Goal: Task Accomplishment & Management: Use online tool/utility

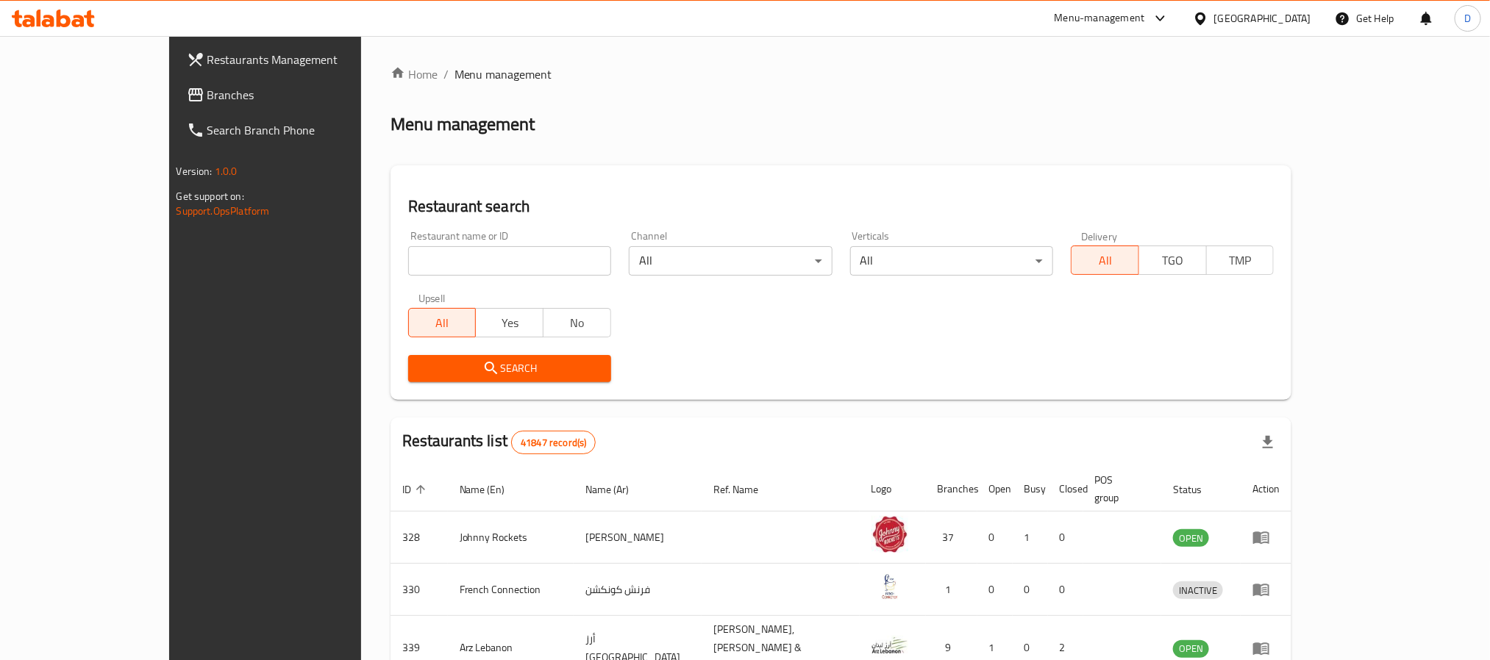
click at [471, 266] on input "search" at bounding box center [509, 260] width 203 height 29
paste input "Sansation Cafe"
type input "Sansation Cafe"
click button "Search" at bounding box center [509, 368] width 203 height 27
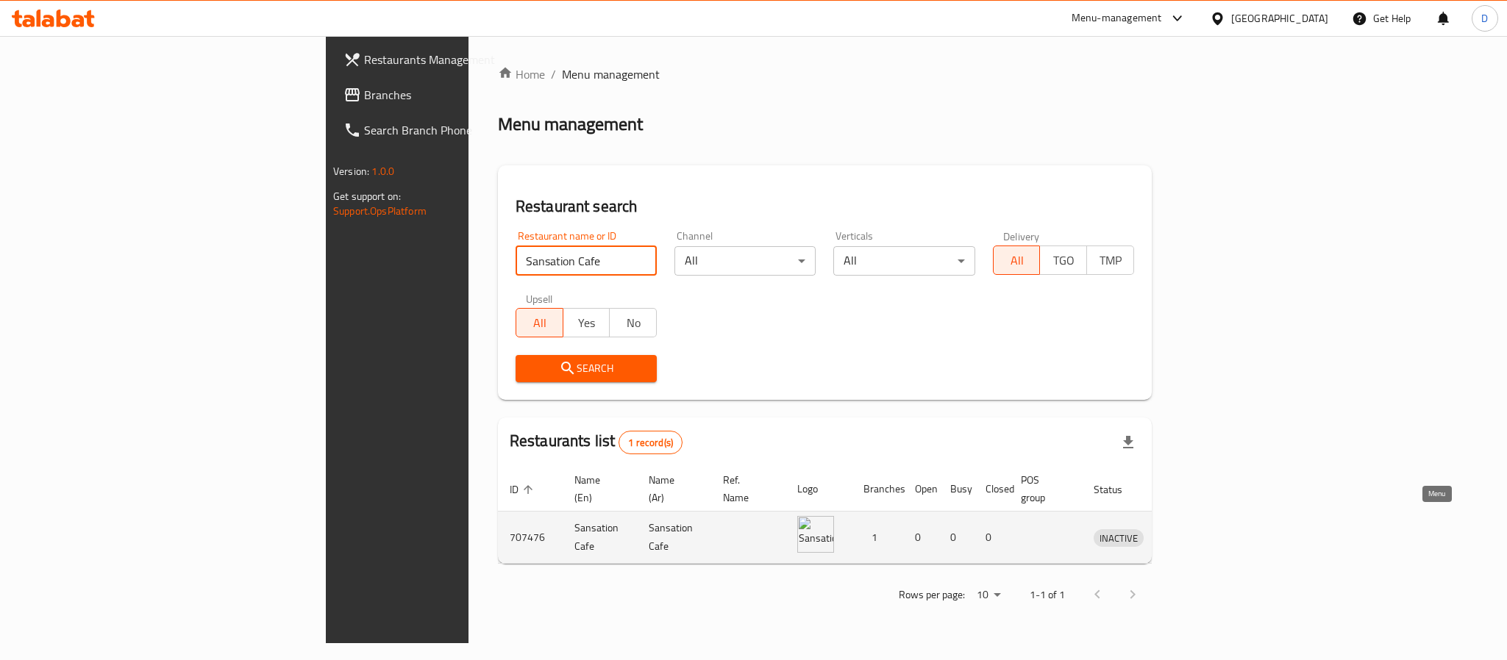
click at [1190, 532] on icon "enhanced table" at bounding box center [1182, 538] width 16 height 13
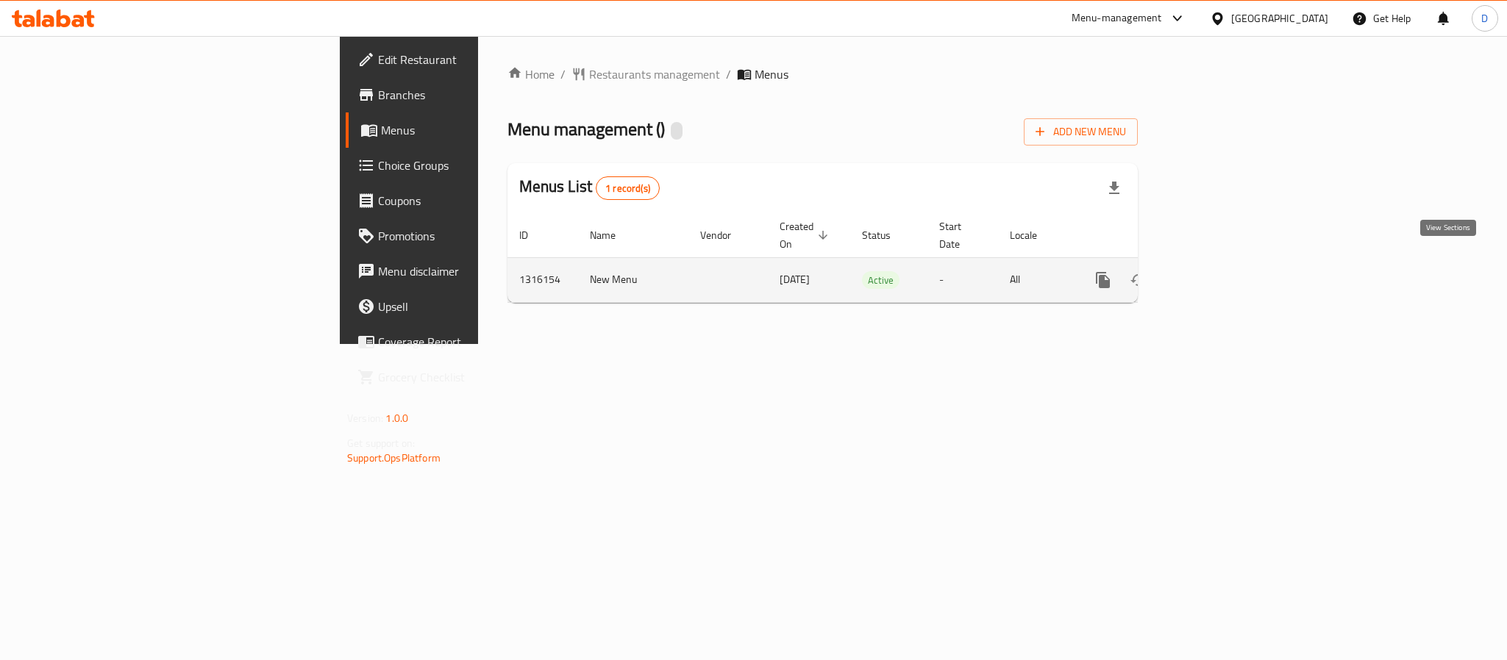
click at [1227, 263] on link "enhanced table" at bounding box center [1208, 280] width 35 height 35
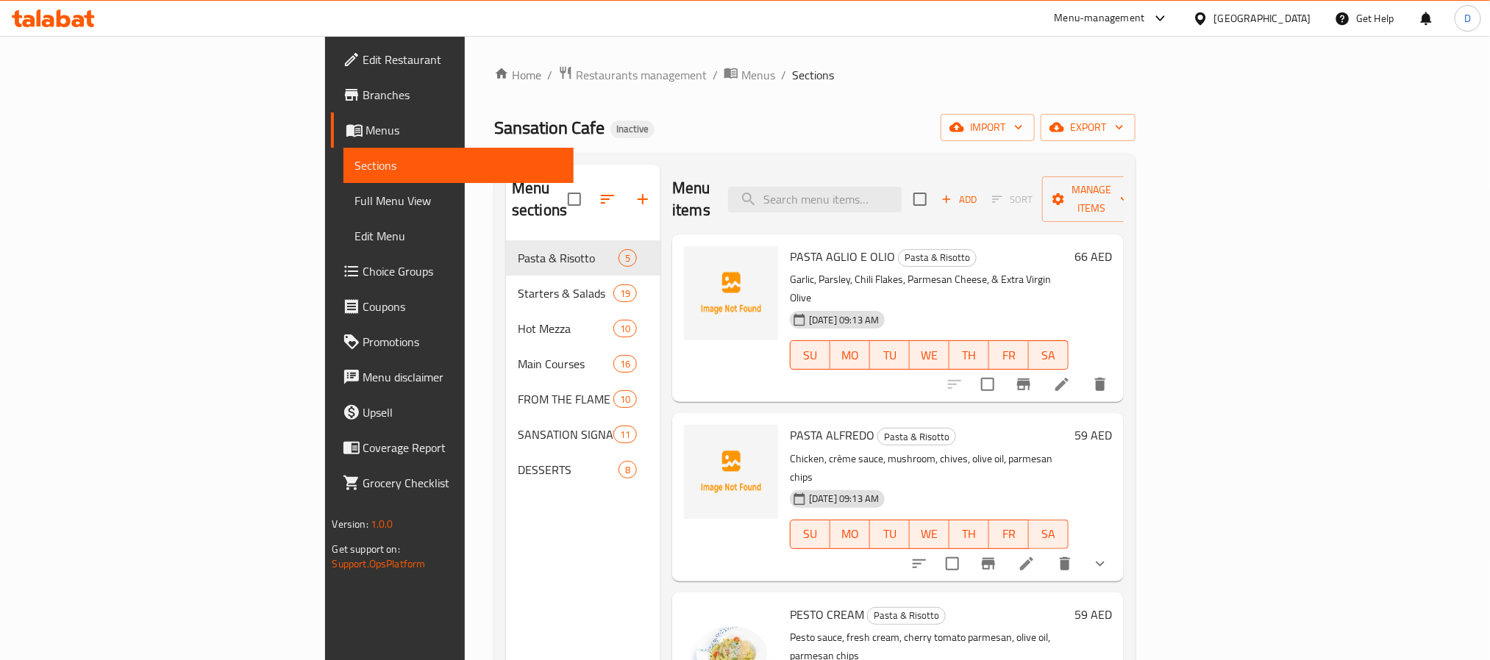
click at [355, 196] on span "Full Menu View" at bounding box center [458, 201] width 207 height 18
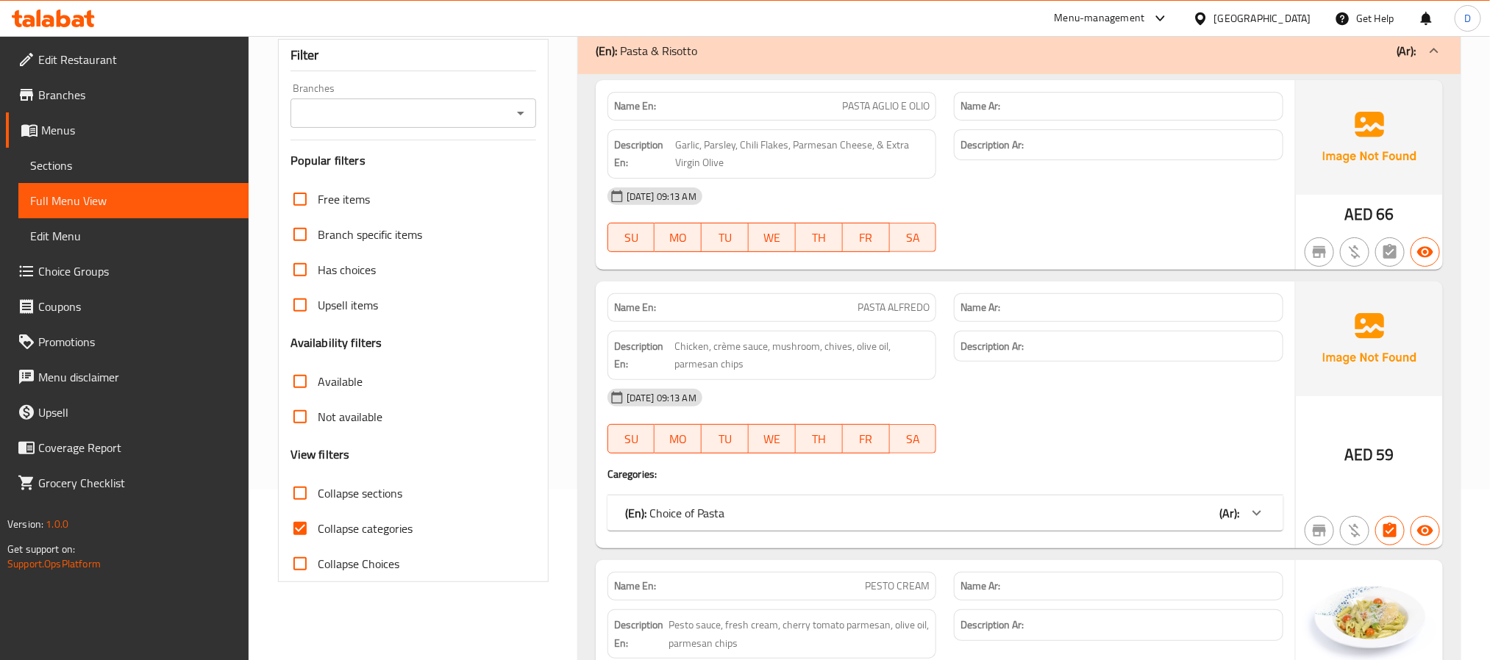
scroll to position [221, 0]
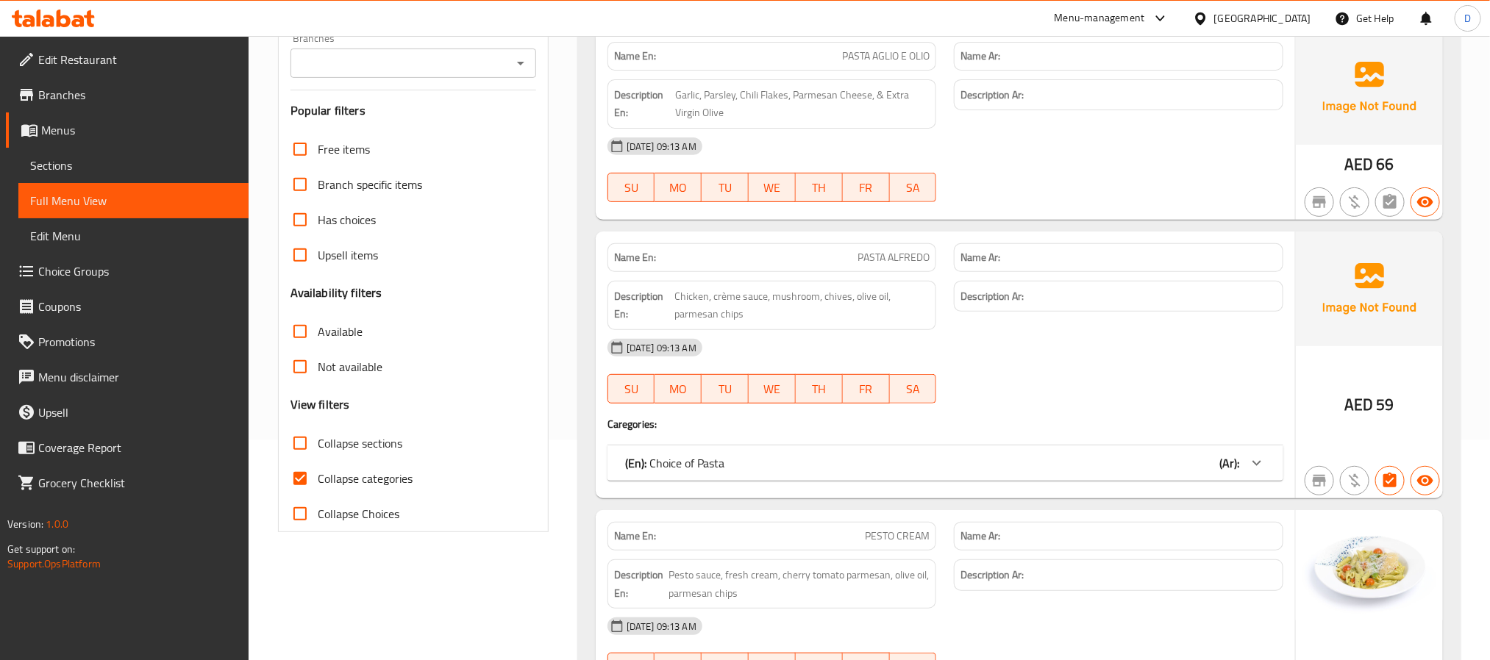
click at [386, 481] on span "Collapse categories" at bounding box center [365, 479] width 95 height 18
click at [318, 481] on input "Collapse categories" at bounding box center [299, 478] width 35 height 35
checkbox input "false"
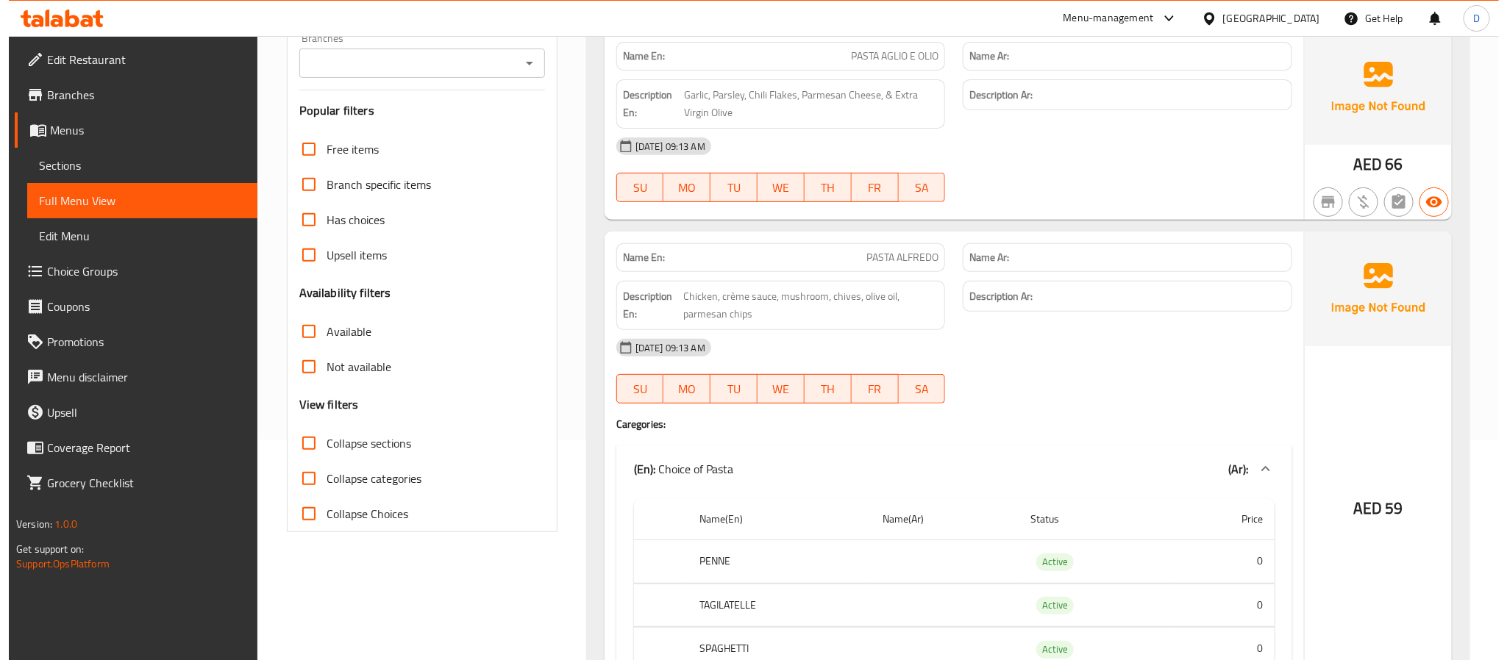
scroll to position [0, 0]
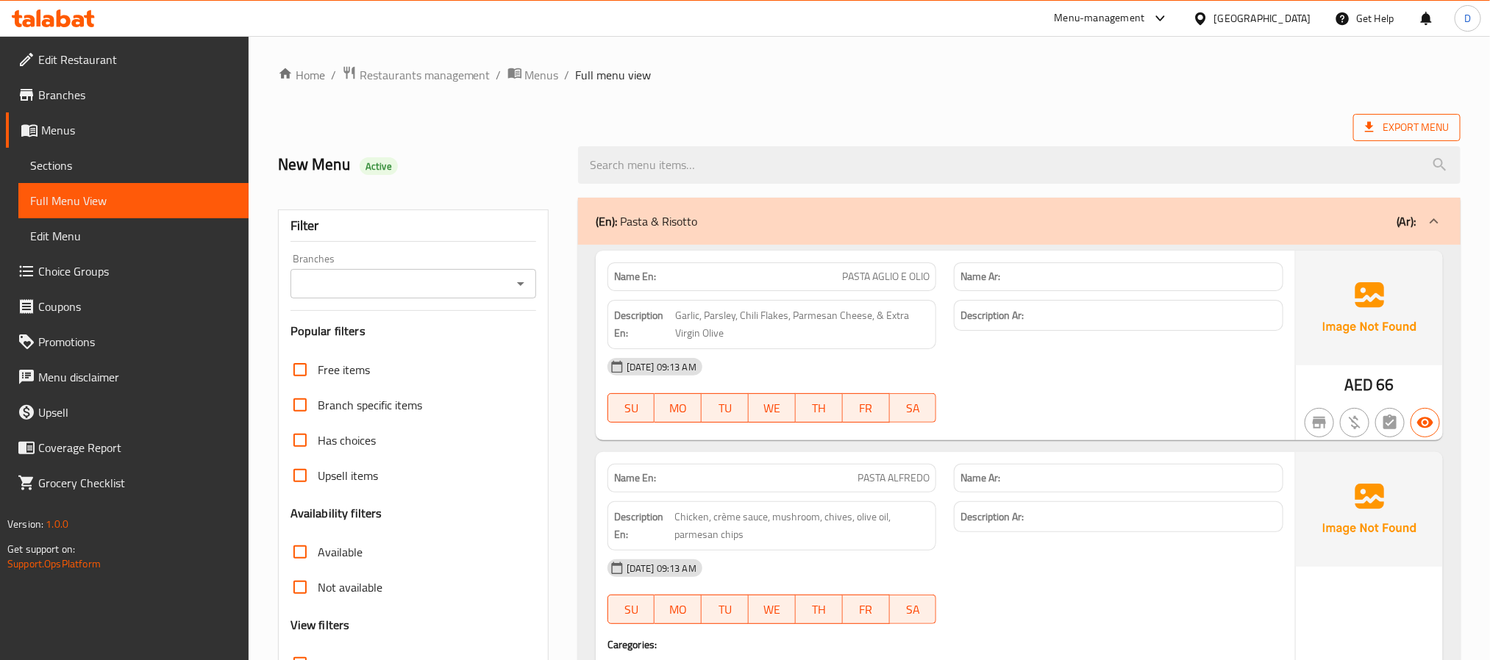
click at [1392, 140] on span "Export Menu" at bounding box center [1406, 127] width 107 height 27
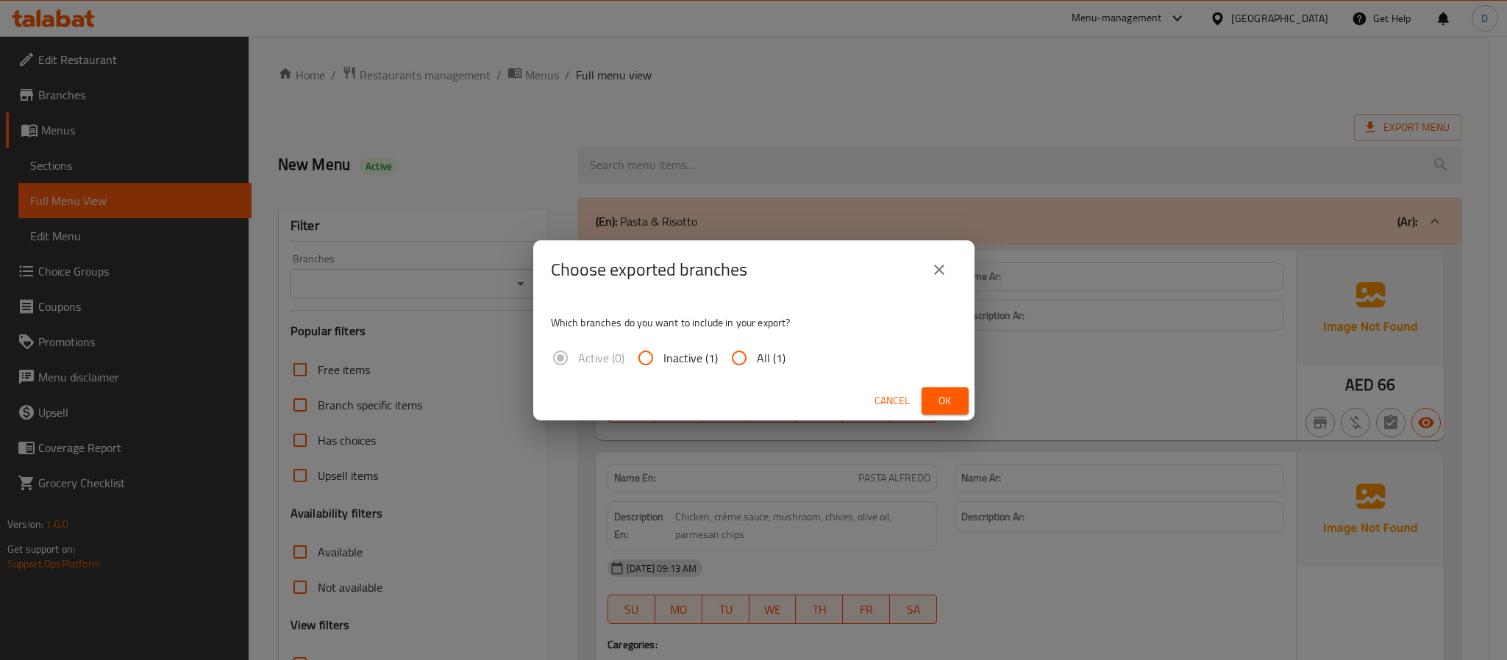
click at [961, 402] on button "Ok" at bounding box center [945, 401] width 47 height 27
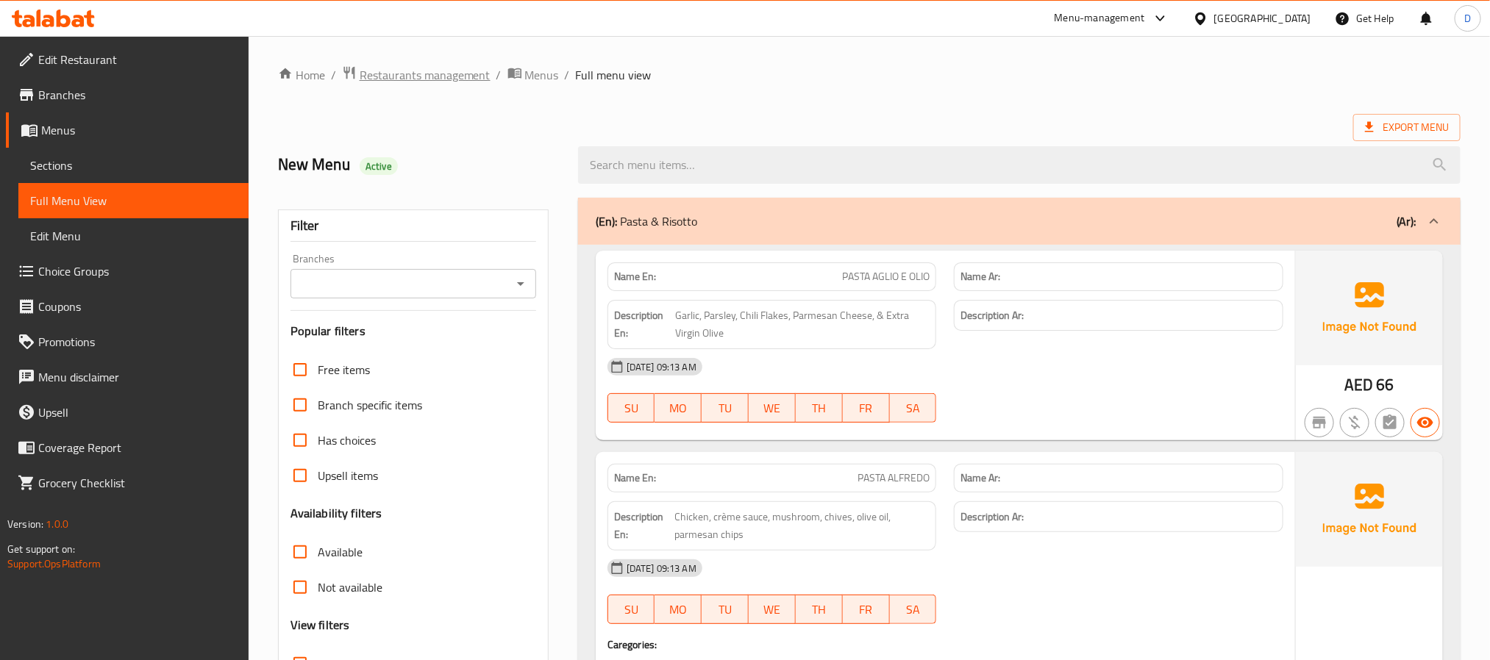
click at [468, 67] on span "Restaurants management" at bounding box center [425, 75] width 131 height 18
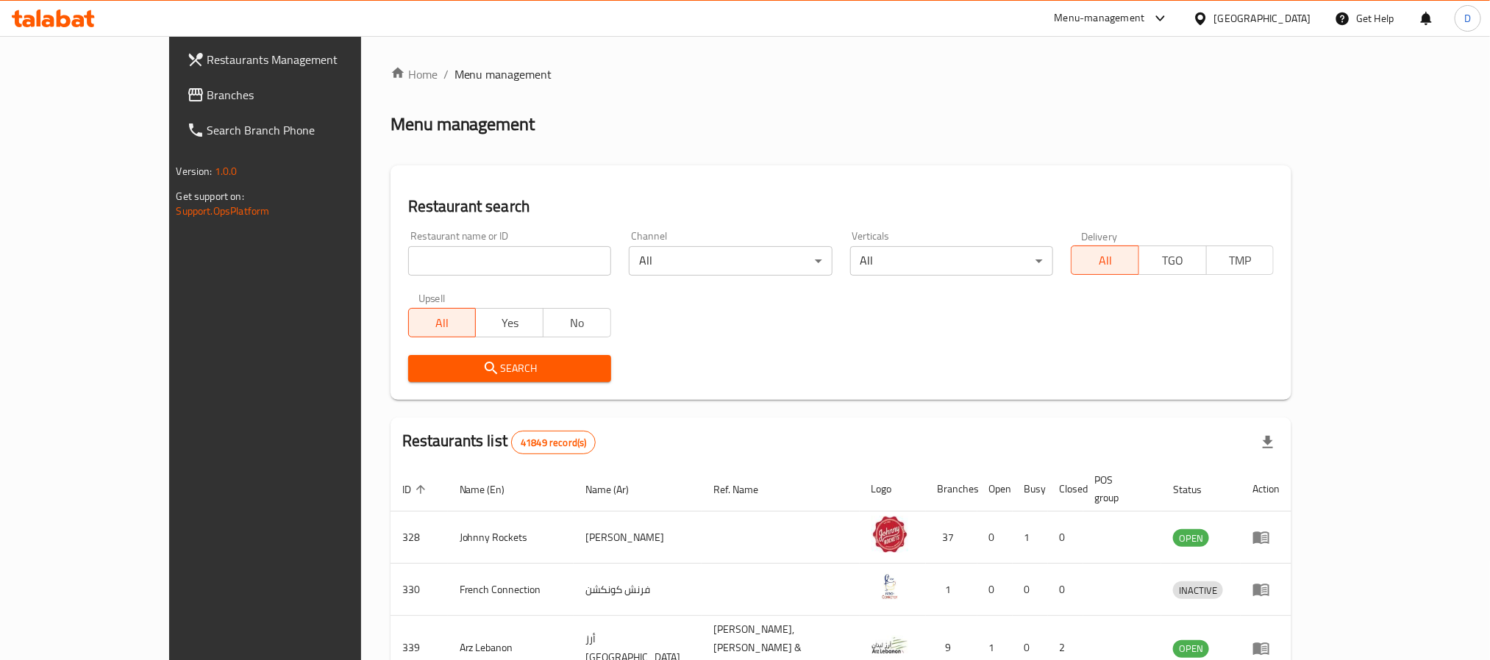
click at [485, 263] on input "search" at bounding box center [509, 260] width 203 height 29
paste input "LET'S MEAT"
type input "LET'S MEAT"
click button "Search" at bounding box center [509, 368] width 203 height 27
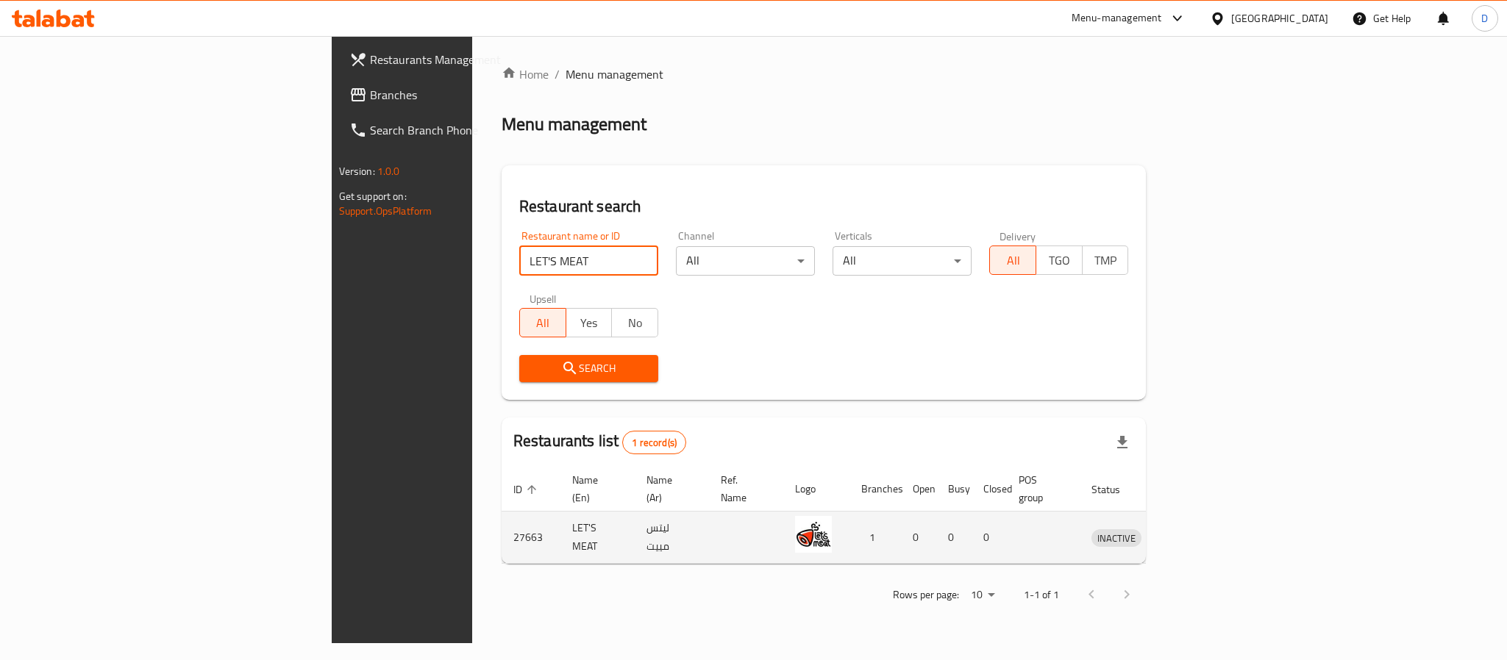
click at [1210, 530] on td "enhanced table" at bounding box center [1184, 538] width 51 height 52
click at [1189, 530] on icon "enhanced table" at bounding box center [1180, 538] width 18 height 18
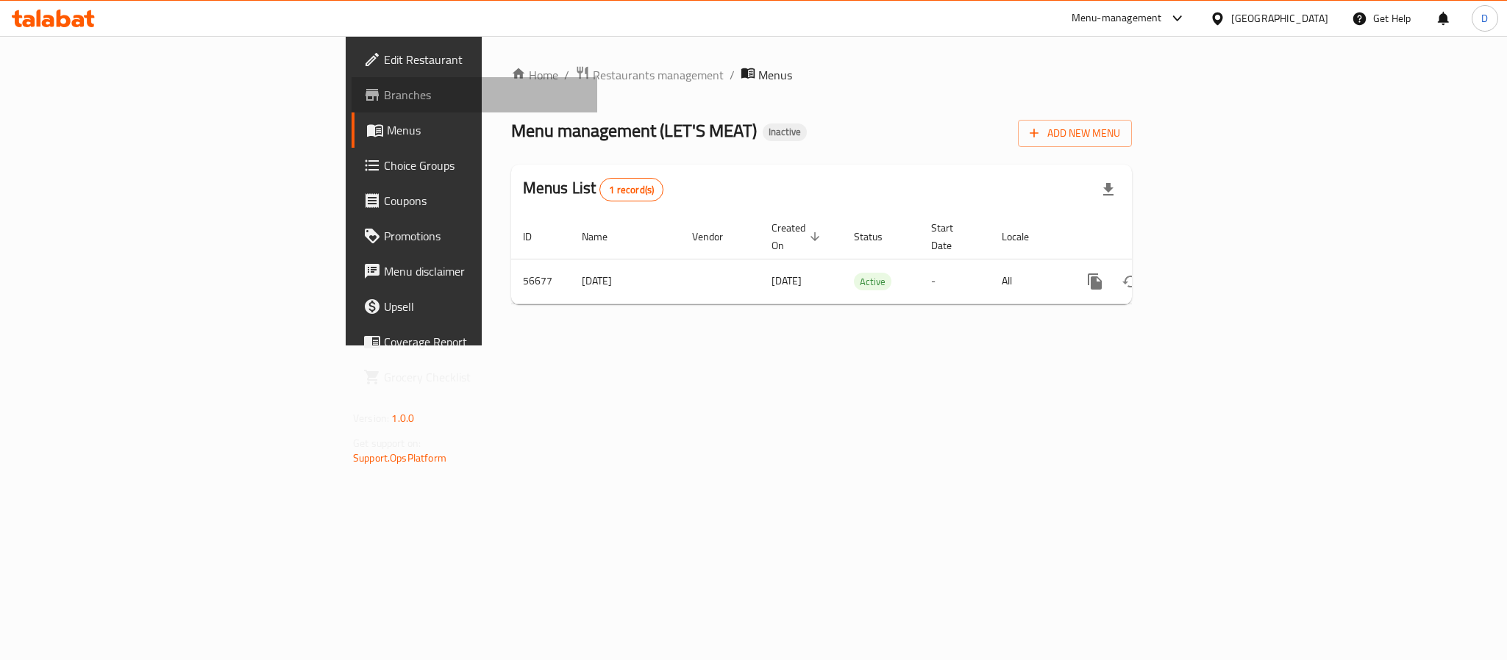
click at [384, 90] on span "Branches" at bounding box center [485, 95] width 202 height 18
